Goal: Check status: Check status

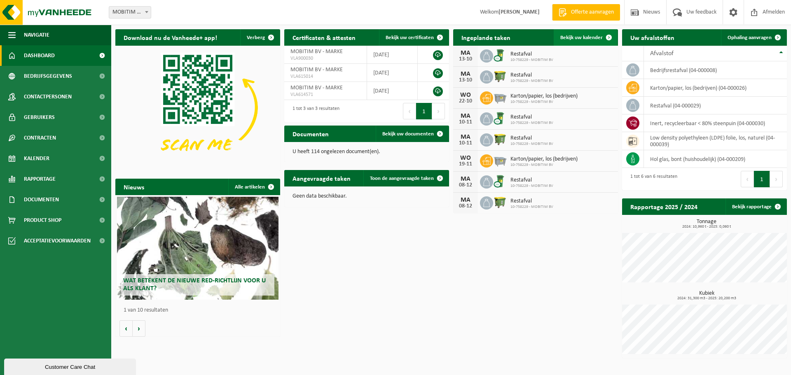
click at [602, 35] on span at bounding box center [609, 37] width 16 height 16
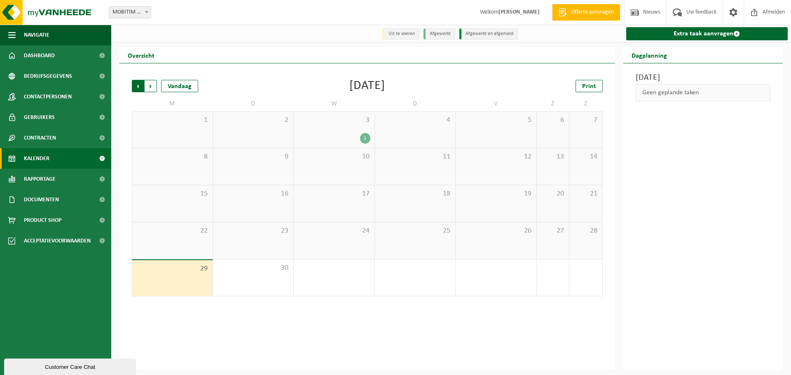
click at [153, 87] on span "Volgende" at bounding box center [151, 86] width 12 height 12
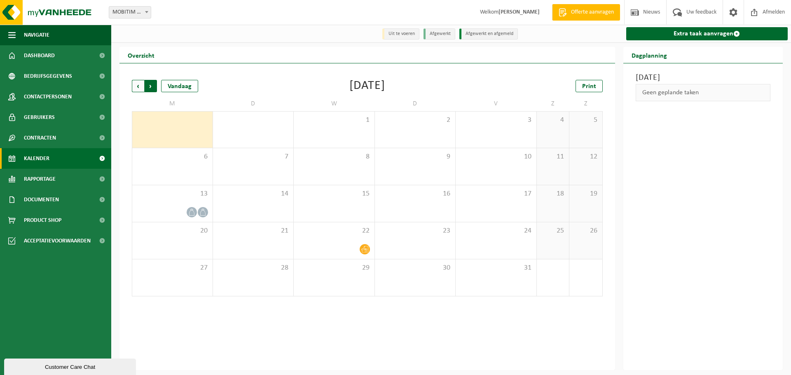
click at [141, 89] on span "Vorige" at bounding box center [138, 86] width 12 height 12
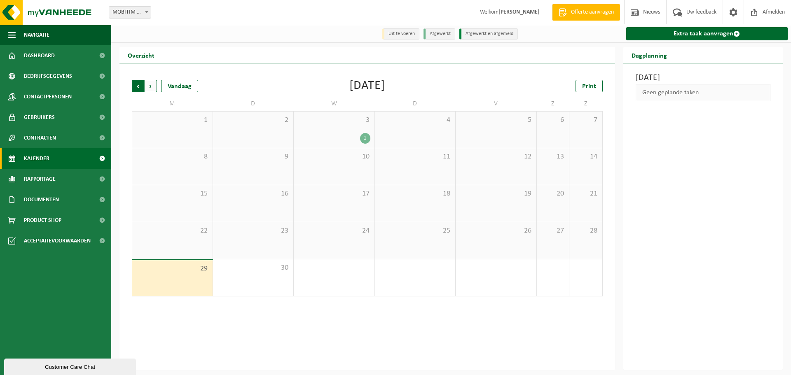
click at [150, 85] on span "Volgende" at bounding box center [151, 86] width 12 height 12
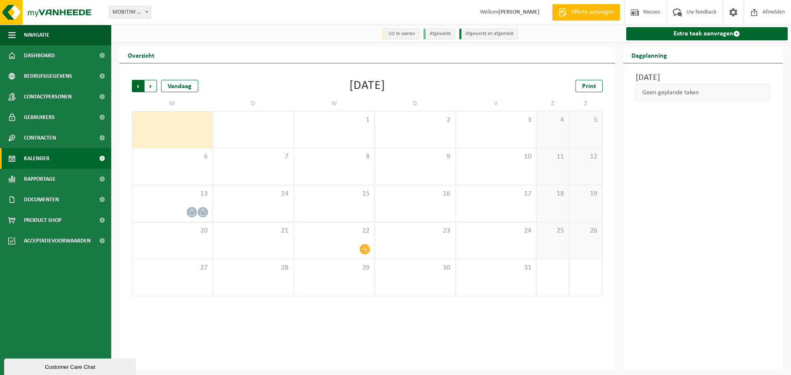
click at [150, 84] on span "Volgende" at bounding box center [151, 86] width 12 height 12
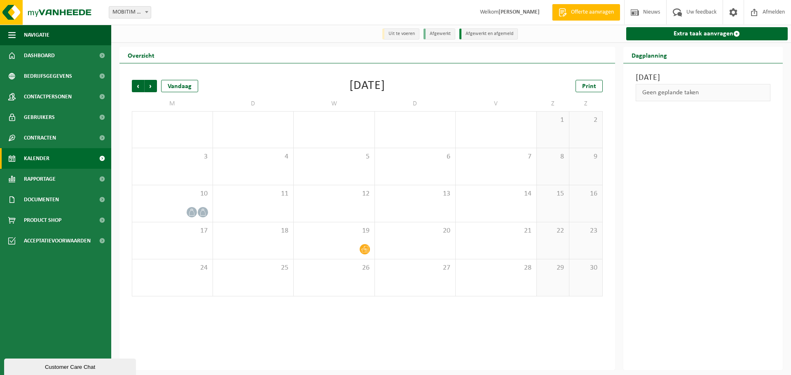
click at [150, 84] on span "Volgende" at bounding box center [151, 86] width 12 height 12
click at [137, 87] on span "Vorige" at bounding box center [138, 86] width 12 height 12
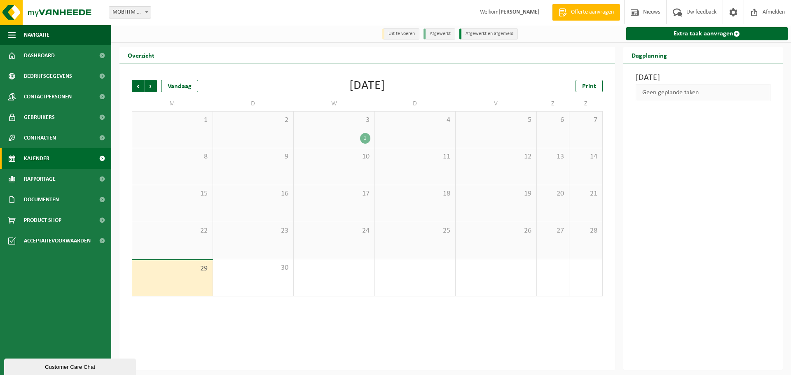
click at [519, 61] on div "Overzicht" at bounding box center [368, 55] width 496 height 16
